Goal: Task Accomplishment & Management: Use online tool/utility

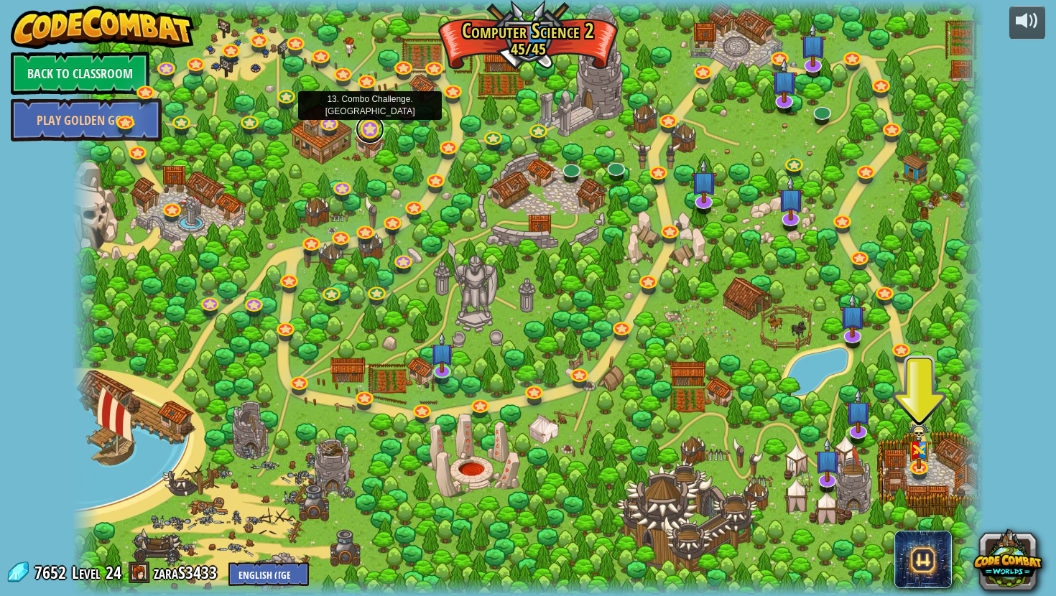
click at [367, 129] on link at bounding box center [370, 129] width 29 height 29
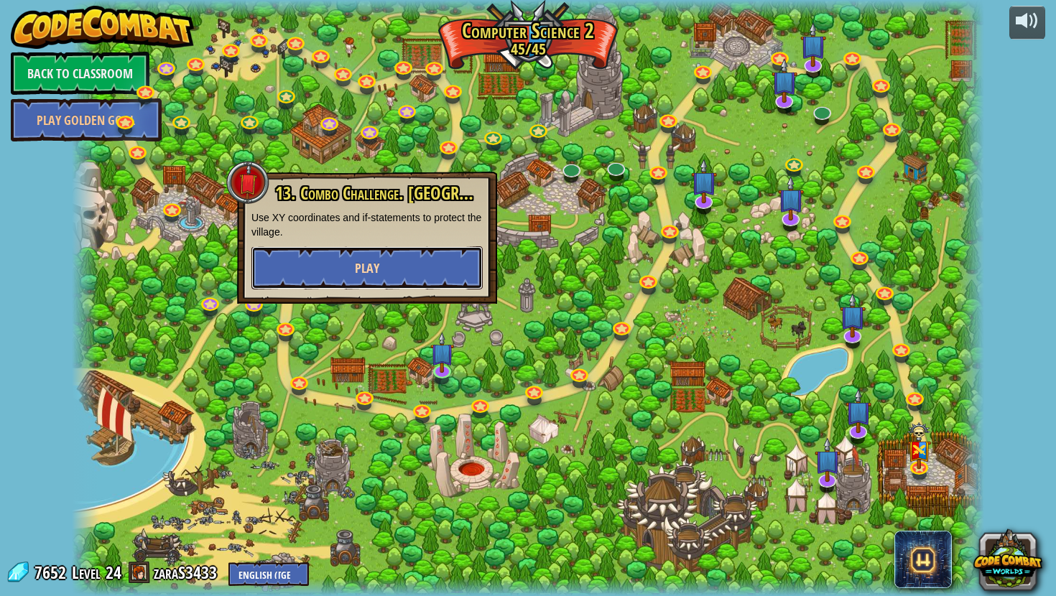
click at [409, 264] on button "Play" at bounding box center [366, 267] width 231 height 43
